Goal: Obtain resource: Obtain resource

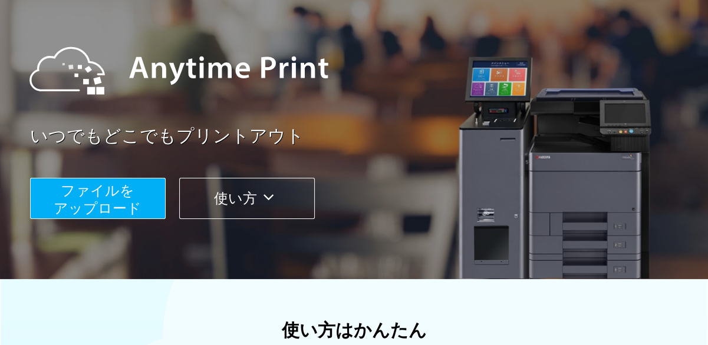
scroll to position [118, 0]
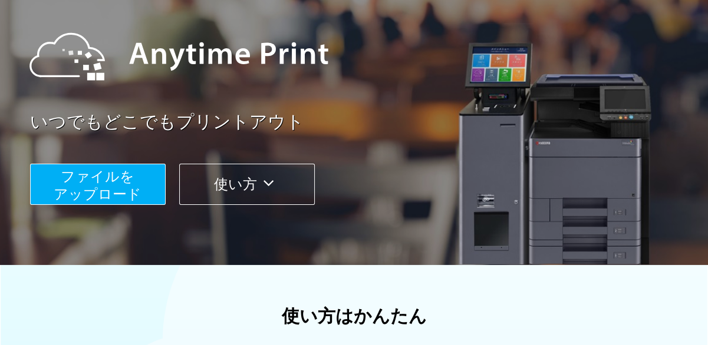
click at [141, 191] on button "ファイルを ​​アップロード" at bounding box center [98, 184] width 136 height 41
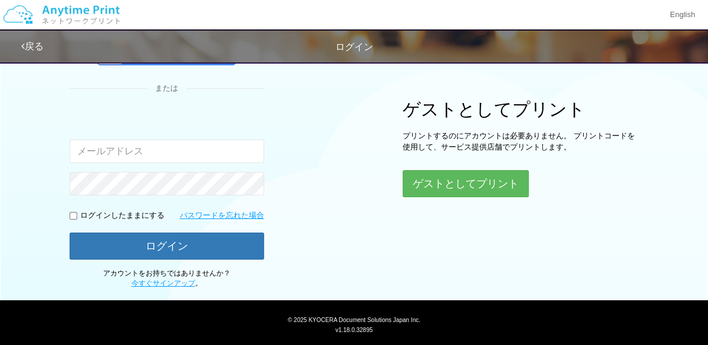
click at [154, 155] on input "email" at bounding box center [167, 152] width 194 height 24
drag, startPoint x: 236, startPoint y: 152, endPoint x: 0, endPoint y: 125, distance: 237.7
click at [0, 127] on html "English 戻る ログイン ログイン Google アカウントでログイン または 入力されたメールアドレスまたはパスワードが正しくありません。 。" at bounding box center [354, 54] width 708 height 345
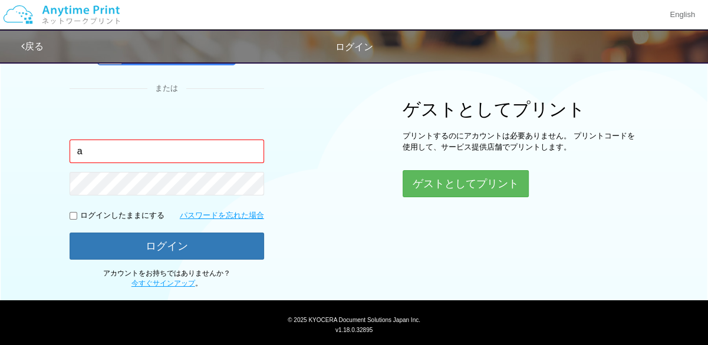
type input "[EMAIL_ADDRESS][DOMAIN_NAME]"
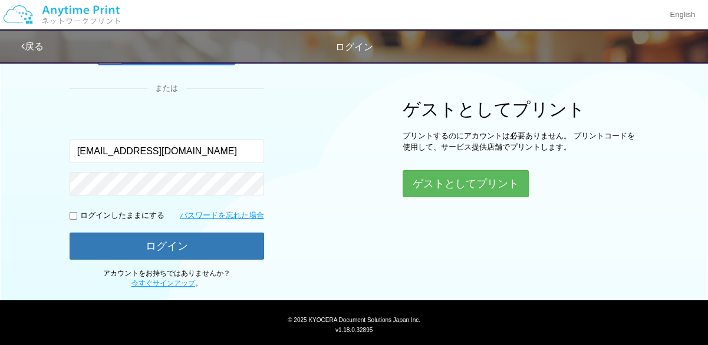
click at [108, 212] on p "ログインしたままにする" at bounding box center [122, 215] width 84 height 11
click at [105, 220] on p "ログインしたままにする" at bounding box center [122, 215] width 84 height 11
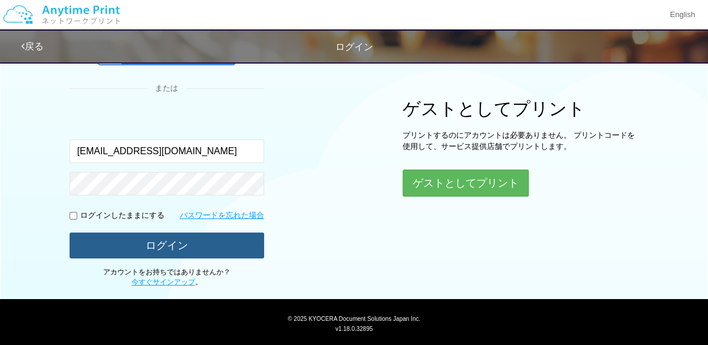
click at [124, 257] on button "ログイン" at bounding box center [167, 246] width 194 height 26
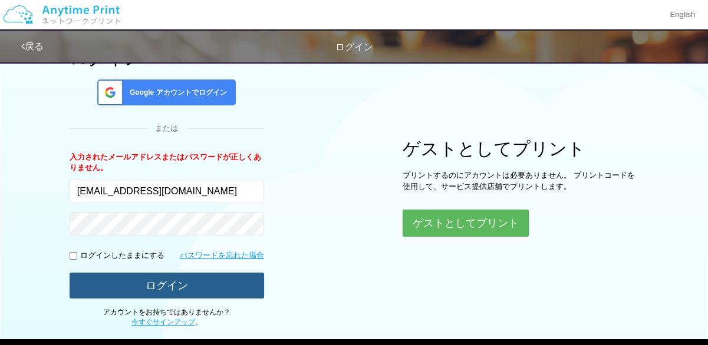
scroll to position [59, 0]
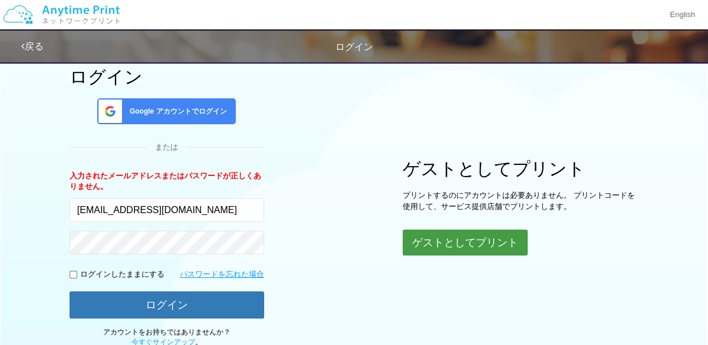
click at [448, 234] on button "ゲストとしてプリント" at bounding box center [464, 243] width 125 height 26
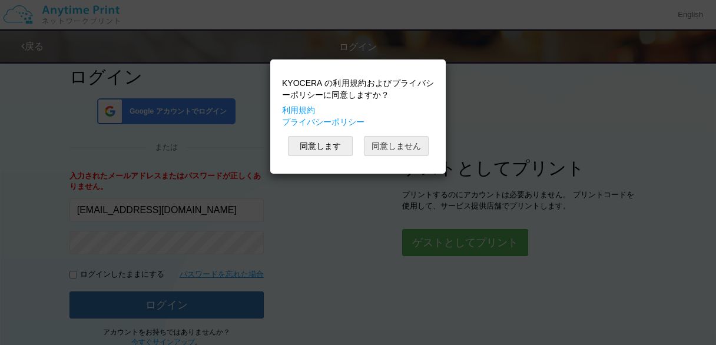
click at [383, 150] on button "同意しません" at bounding box center [396, 146] width 65 height 20
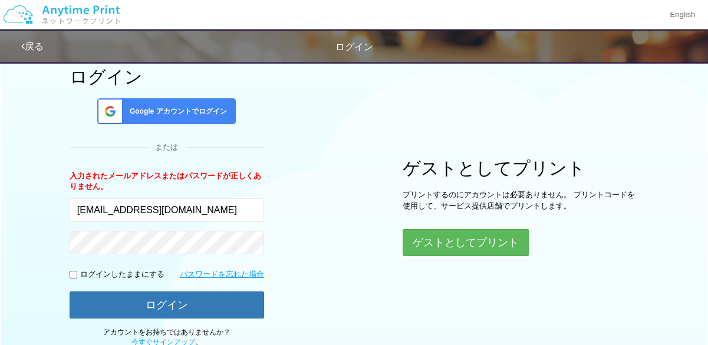
click at [223, 107] on span "Google アカウントでログイン" at bounding box center [176, 112] width 102 height 10
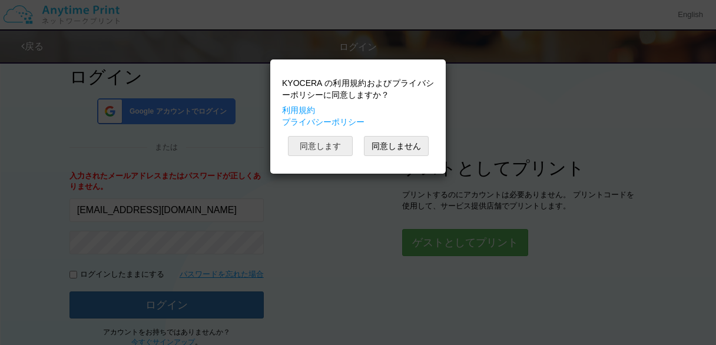
click at [331, 144] on button "同意します" at bounding box center [320, 146] width 65 height 20
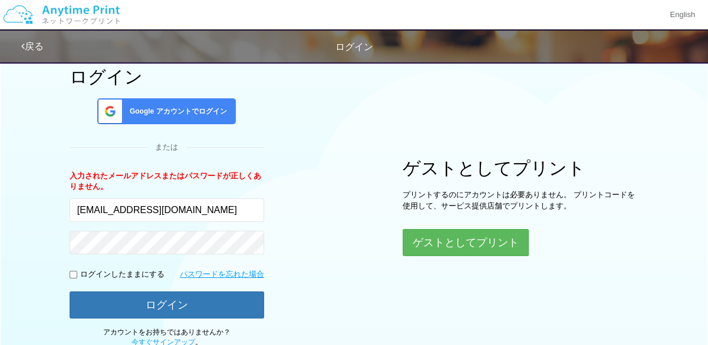
scroll to position [60, 0]
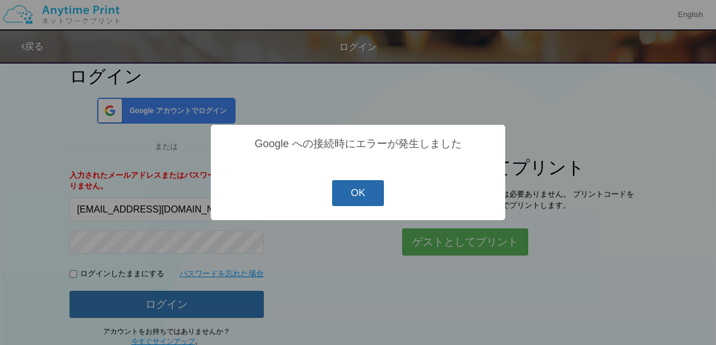
click at [358, 190] on button "OK" at bounding box center [358, 193] width 52 height 26
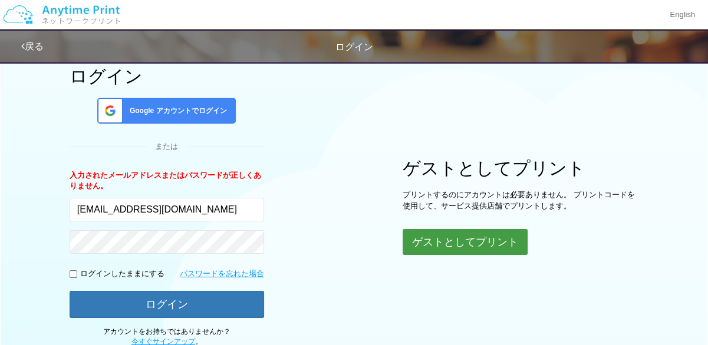
click at [425, 241] on button "ゲストとしてプリント" at bounding box center [464, 242] width 125 height 26
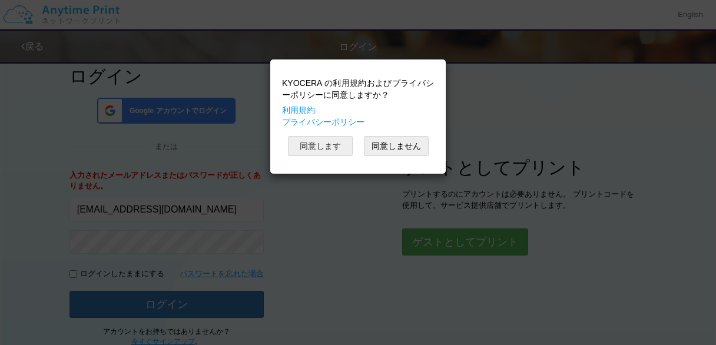
click at [330, 138] on button "同意します" at bounding box center [320, 146] width 65 height 20
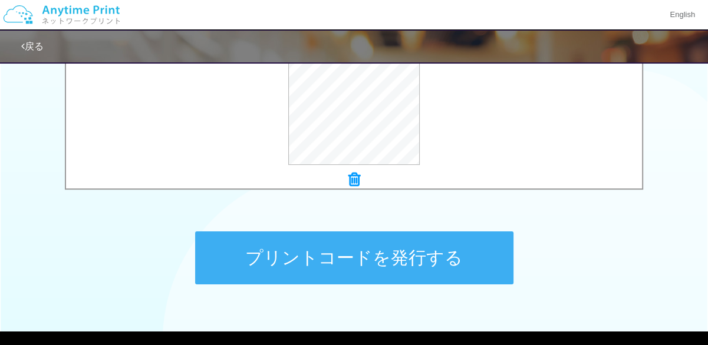
scroll to position [471, 0]
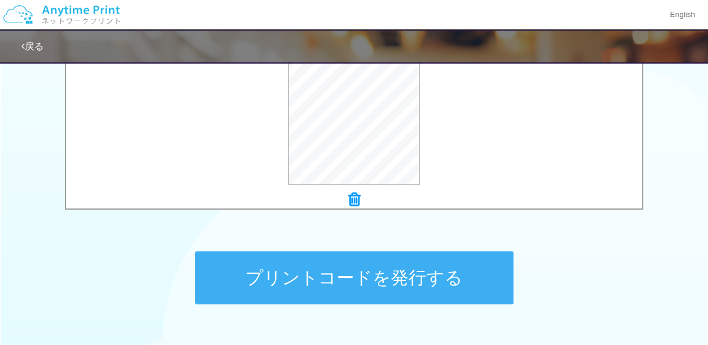
click at [300, 276] on button "プリントコードを発行する" at bounding box center [354, 278] width 318 height 53
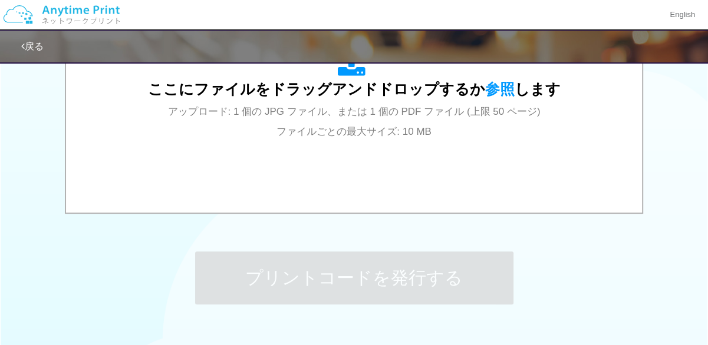
scroll to position [0, 0]
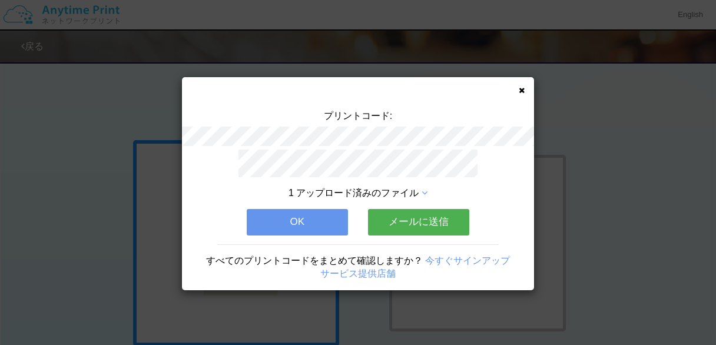
click at [391, 222] on button "メールに送信" at bounding box center [418, 222] width 101 height 26
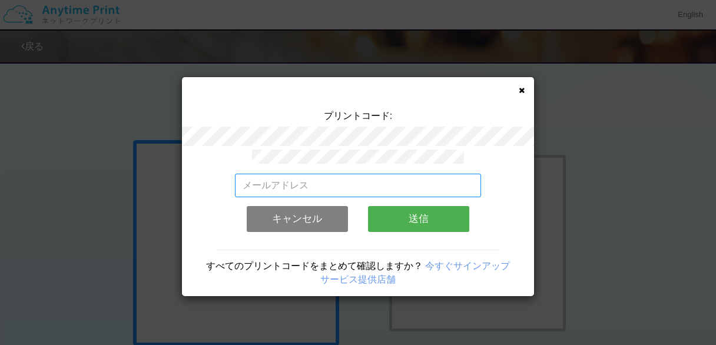
click at [355, 180] on input "email" at bounding box center [358, 186] width 247 height 24
type input "[EMAIL_ADDRESS][DOMAIN_NAME]"
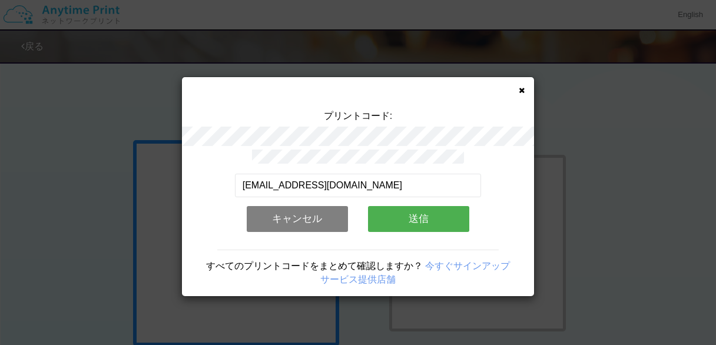
click at [411, 217] on button "送信" at bounding box center [418, 219] width 101 height 26
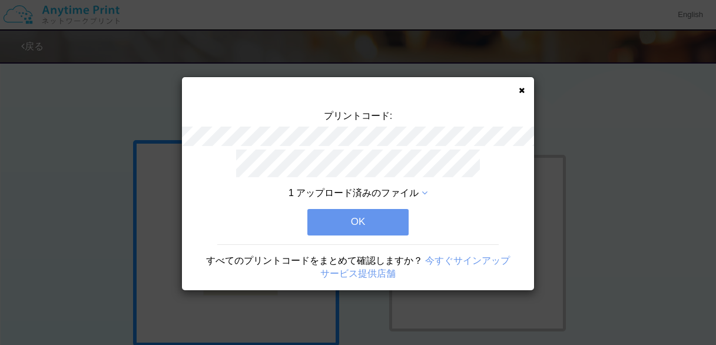
click at [520, 92] on icon at bounding box center [522, 91] width 6 height 8
